Goal: Find specific page/section: Find specific page/section

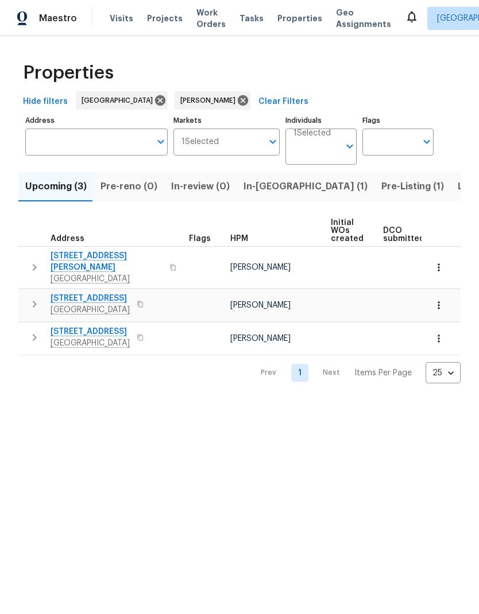
scroll to position [-1, 0]
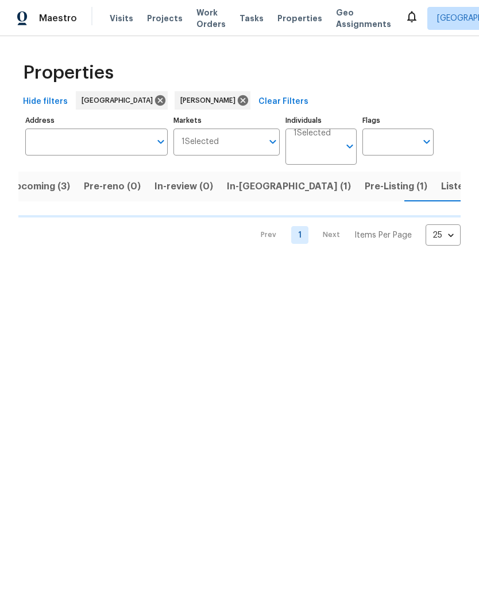
scroll to position [0, 17]
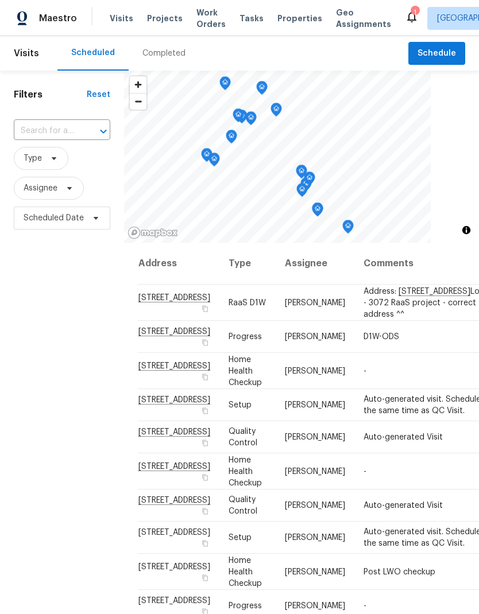
click at [165, 52] on div "Completed" at bounding box center [163, 53] width 43 height 11
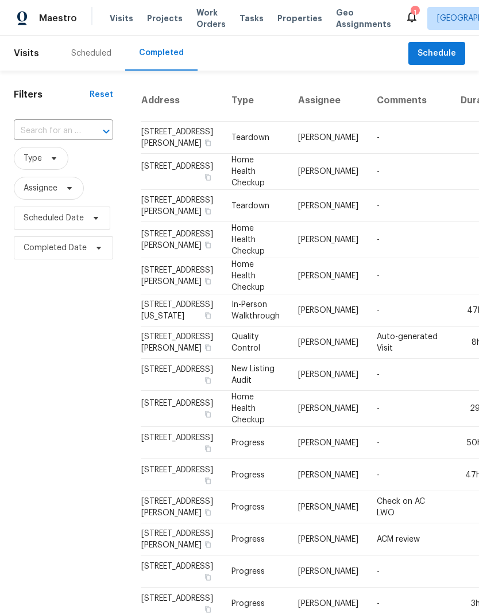
click at [26, 124] on input "text" at bounding box center [47, 131] width 67 height 18
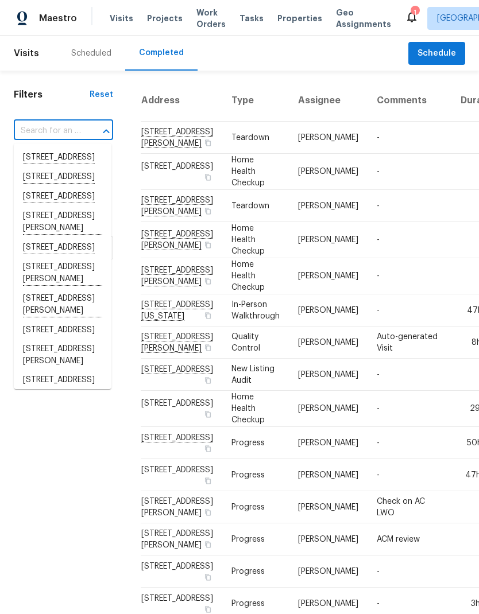
paste input "[STREET_ADDRESS][PERSON_NAME]"
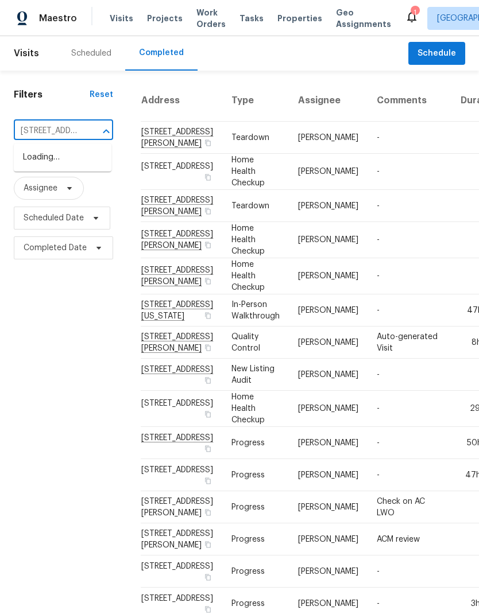
type input "[STREET_ADDRESS][PERSON_NAME]"
click at [35, 164] on li "[STREET_ADDRESS][PERSON_NAME]" at bounding box center [63, 163] width 98 height 31
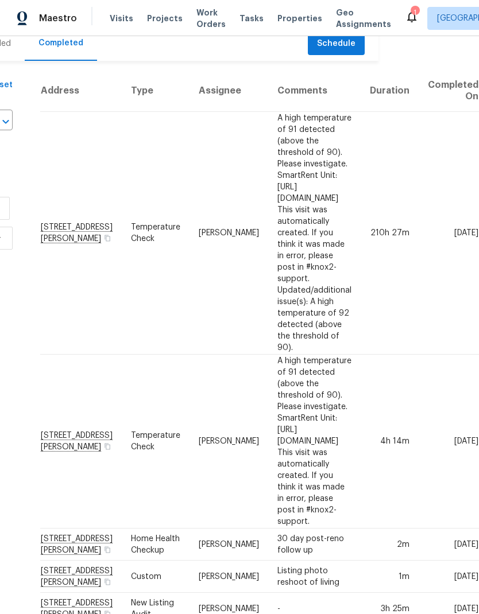
scroll to position [10, 216]
